Goal: Task Accomplishment & Management: Use online tool/utility

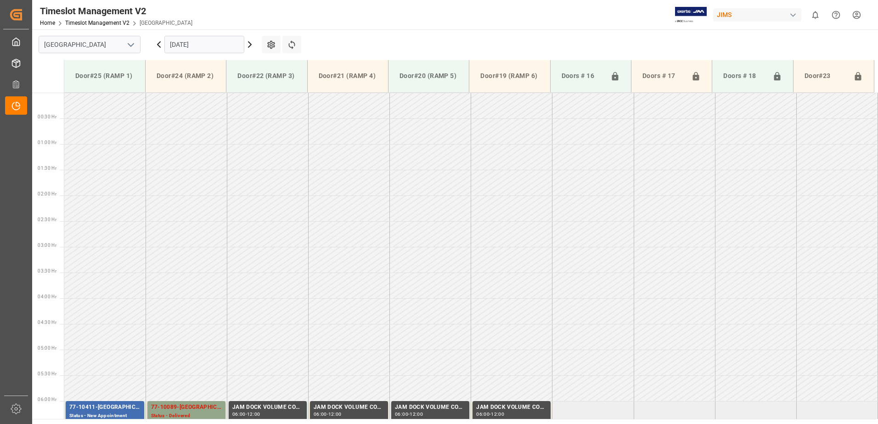
scroll to position [297, 0]
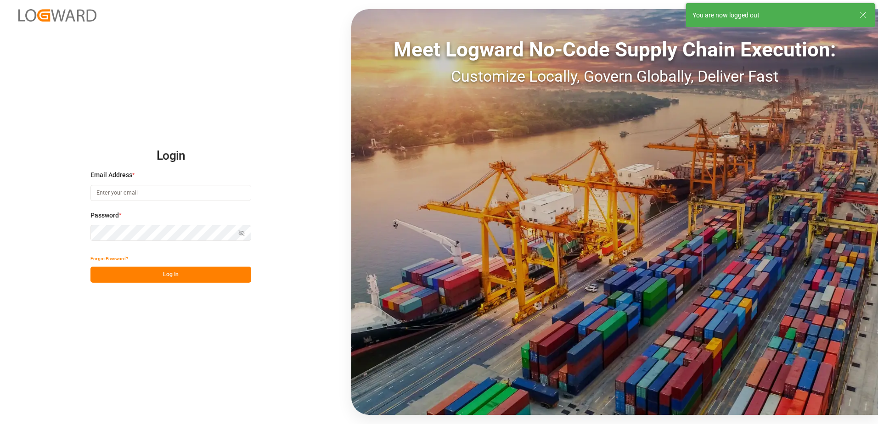
click at [111, 190] on input at bounding box center [170, 193] width 161 height 16
type input "[PERSON_NAME][EMAIL_ADDRESS][DOMAIN_NAME]"
click at [87, 235] on div "Login Email Address * [EMAIL_ADDRESS][DOMAIN_NAME] Password * Show password For…" at bounding box center [439, 212] width 878 height 424
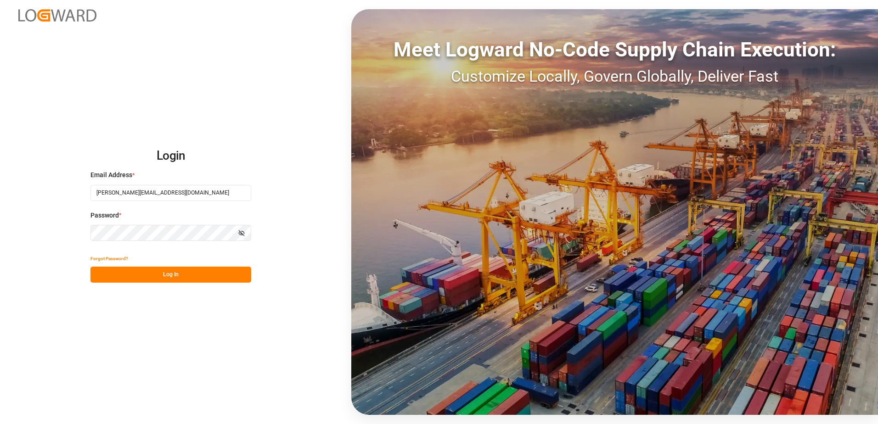
click at [101, 274] on button "Log In" at bounding box center [170, 275] width 161 height 16
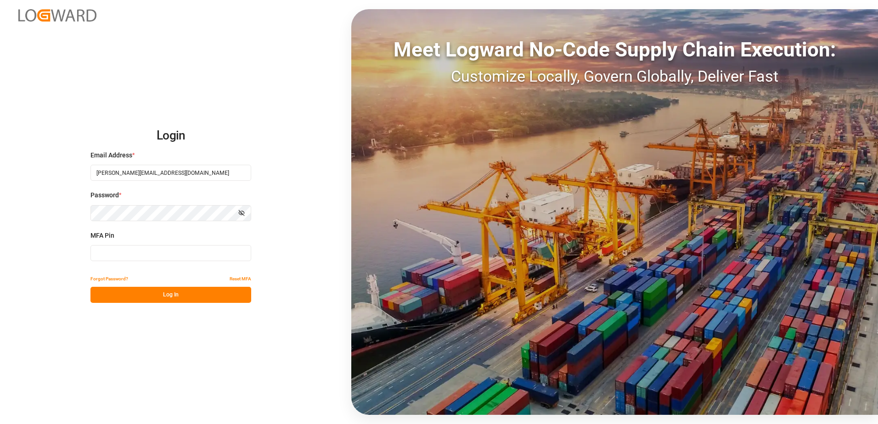
click at [110, 252] on input at bounding box center [170, 253] width 161 height 16
type input "354098"
click at [161, 295] on button "Log In" at bounding box center [170, 295] width 161 height 16
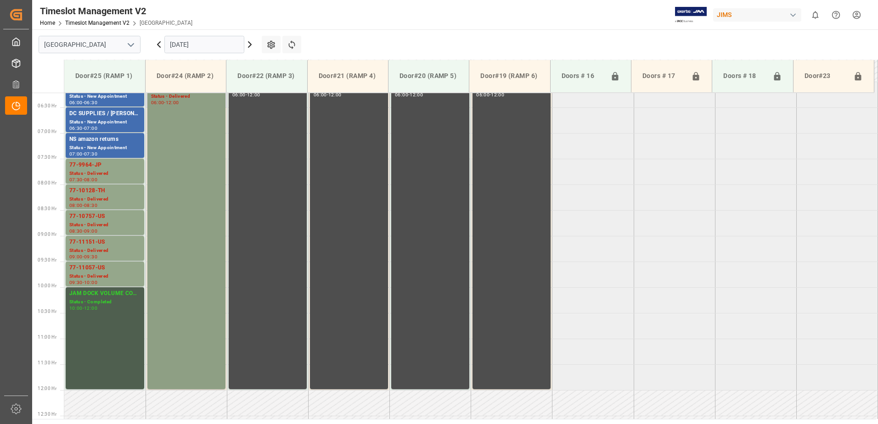
scroll to position [274, 0]
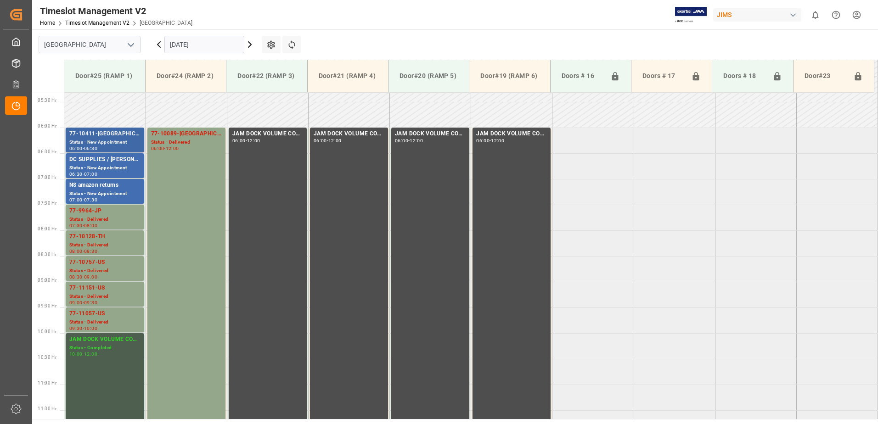
click at [111, 138] on div "77-10411-[GEOGRAPHIC_DATA]" at bounding box center [104, 133] width 71 height 9
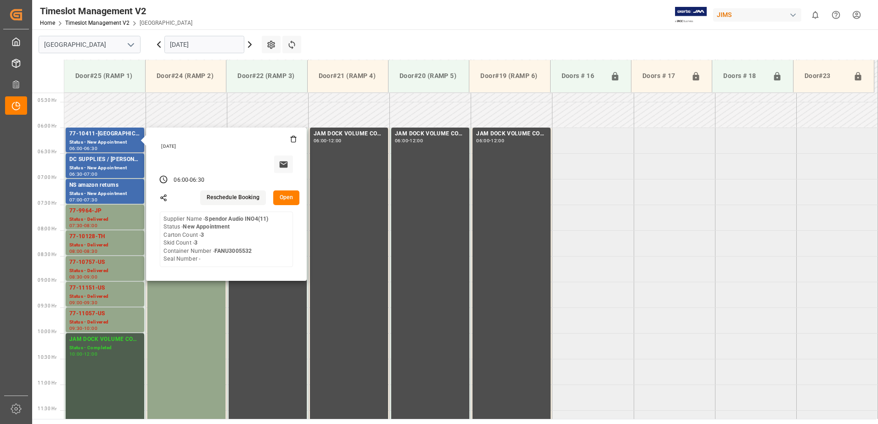
click at [288, 197] on button "Open" at bounding box center [286, 197] width 27 height 15
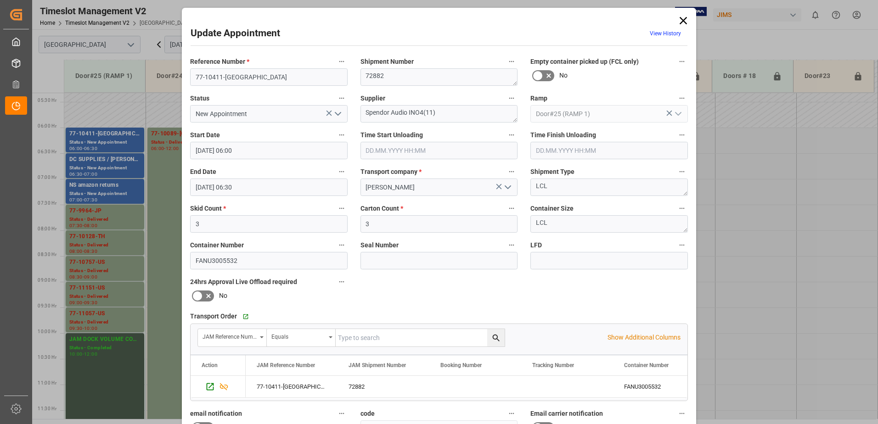
click at [337, 114] on icon "open menu" at bounding box center [337, 113] width 11 height 11
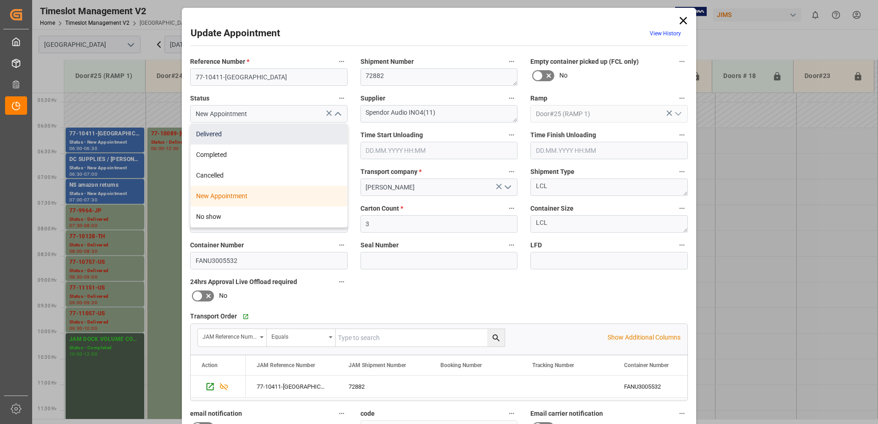
click at [235, 135] on div "Delivered" at bounding box center [268, 134] width 157 height 21
type input "Delivered"
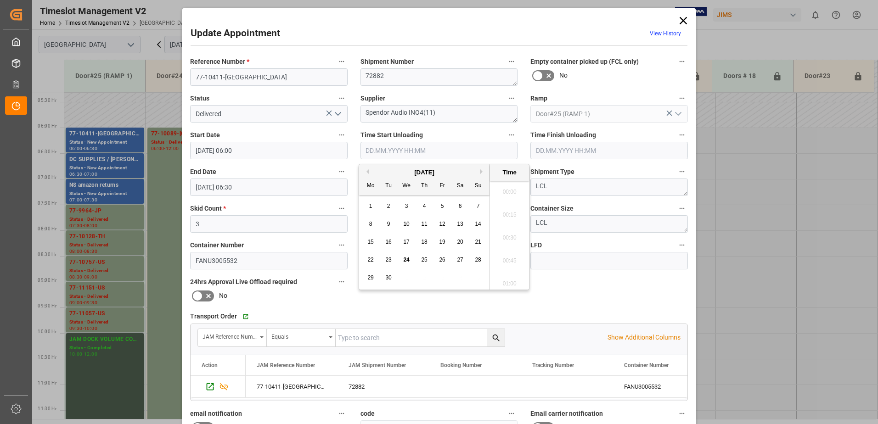
click at [410, 151] on input "text" at bounding box center [438, 150] width 157 height 17
click at [405, 260] on span "24" at bounding box center [406, 260] width 6 height 6
click at [510, 212] on li "10:00" at bounding box center [509, 212] width 39 height 23
type input "[DATE] 10:00"
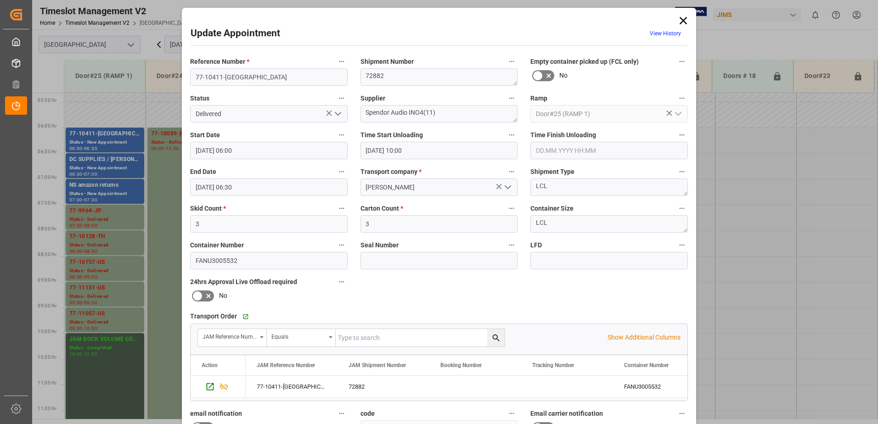
click at [564, 149] on input "text" at bounding box center [608, 150] width 157 height 17
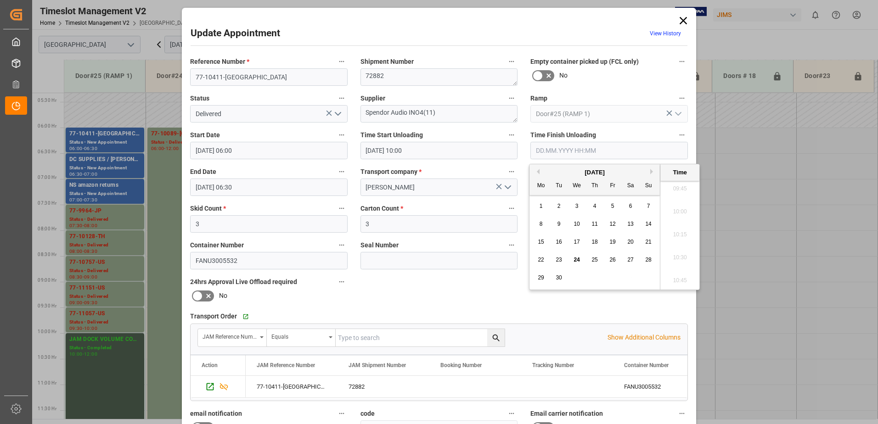
click at [575, 259] on span "24" at bounding box center [576, 260] width 6 height 6
click at [683, 257] on li "10:30" at bounding box center [679, 257] width 39 height 23
type input "[DATE] 10:30"
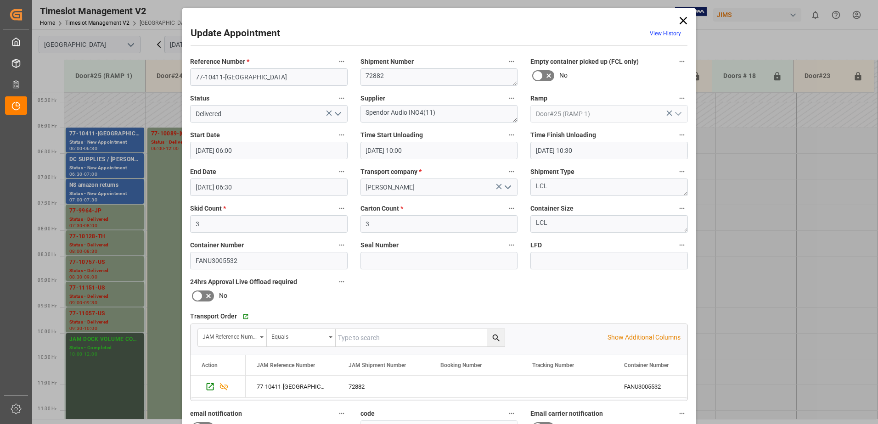
click at [435, 146] on input "[DATE] 10:00" at bounding box center [438, 150] width 157 height 17
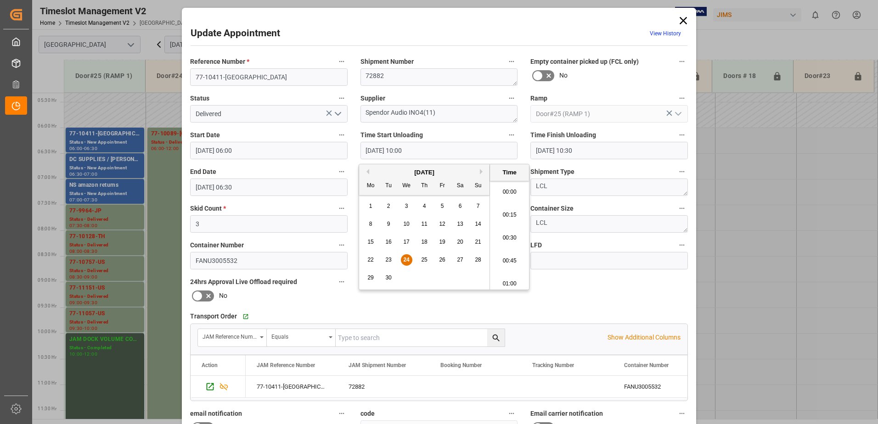
scroll to position [875, 0]
click at [407, 260] on span "24" at bounding box center [406, 260] width 6 height 6
click at [509, 256] on li "10:15" at bounding box center [509, 257] width 39 height 23
type input "[DATE] 10:15"
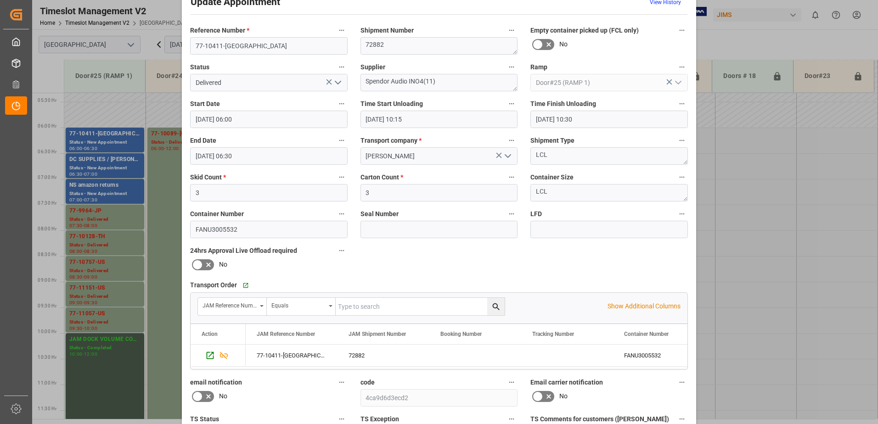
scroll to position [46, 0]
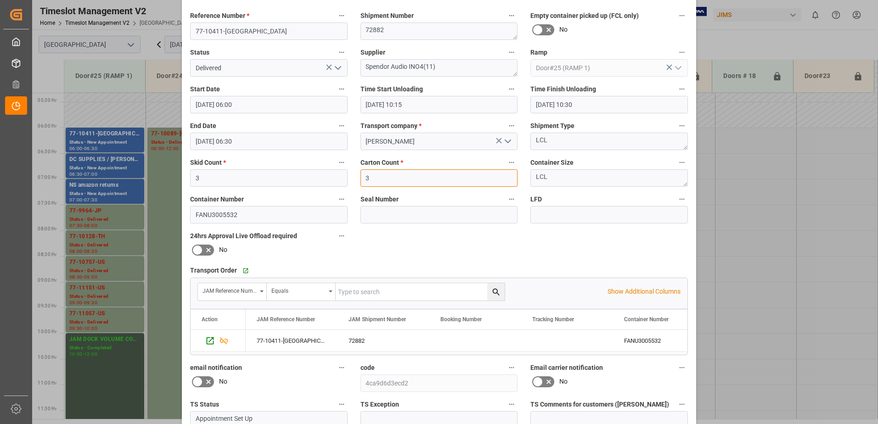
click at [372, 179] on input "3" at bounding box center [438, 177] width 157 height 17
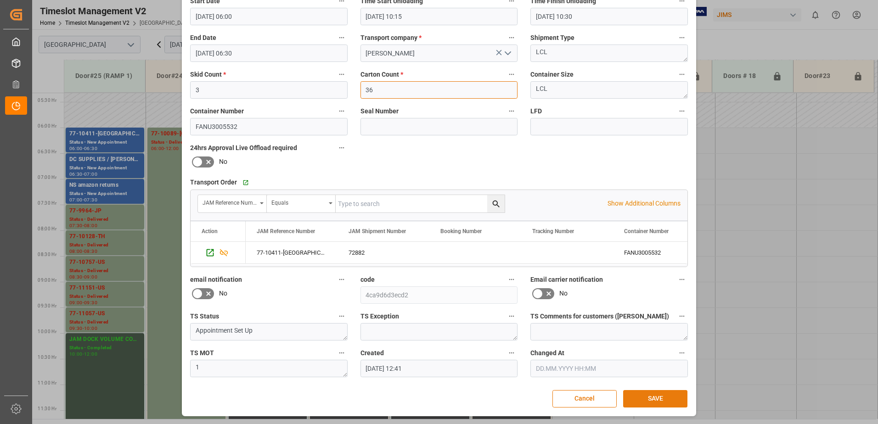
type input "36"
click at [646, 401] on button "SAVE" at bounding box center [655, 398] width 64 height 17
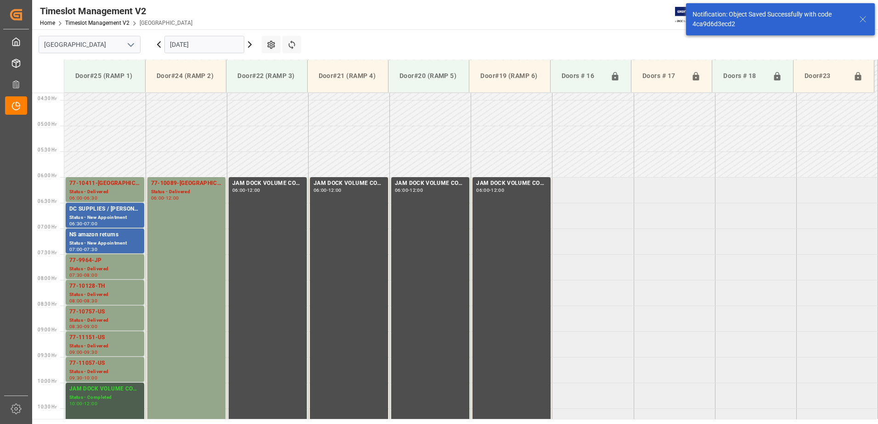
scroll to position [252, 0]
